Goal: Register for event/course

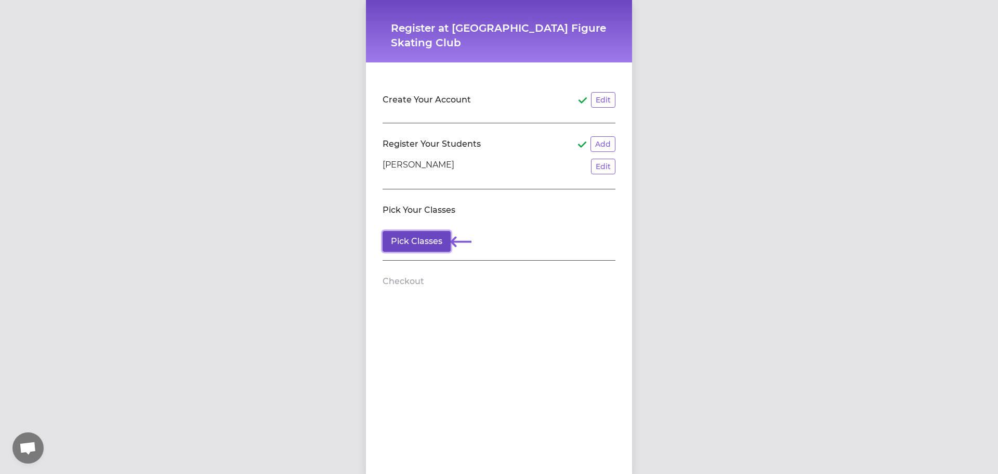
click at [427, 242] on button "Pick Classes" at bounding box center [417, 241] width 68 height 21
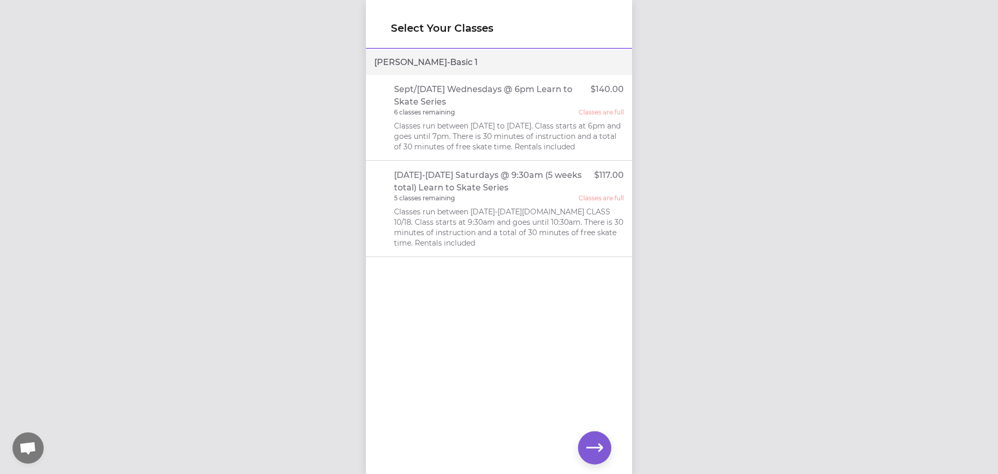
click at [513, 112] on div "6 classes remaining Classes are full" at bounding box center [509, 112] width 230 height 8
click at [504, 117] on div "Sept/[DATE] Wednesdays @ 6pm Learn to Skate Series $140.00 6 classes remaining …" at bounding box center [509, 117] width 230 height 69
click at [474, 103] on p "Sept/[DATE] Wednesdays @ 6pm Learn to Skate Series" at bounding box center [492, 95] width 197 height 25
click at [504, 87] on p "Sept/[DATE] Wednesdays @ 6pm Learn to Skate Series" at bounding box center [492, 95] width 197 height 25
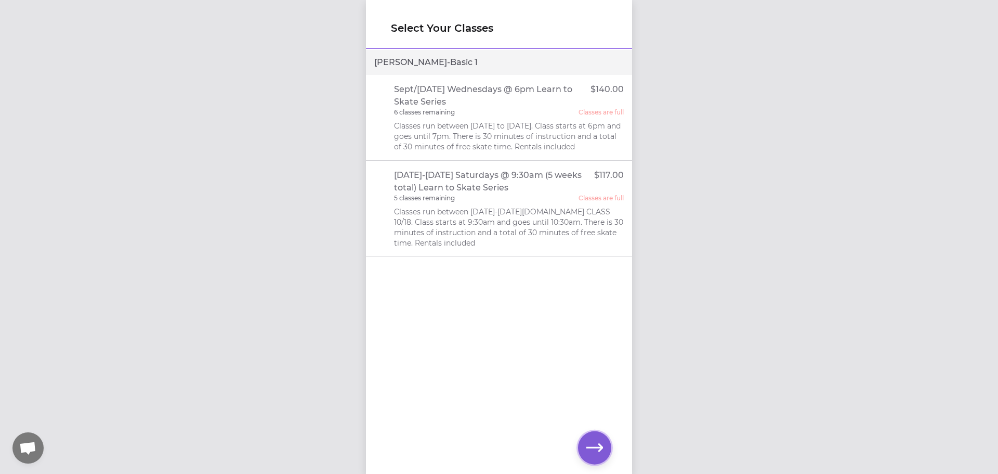
click at [600, 442] on icon "button" at bounding box center [594, 447] width 17 height 17
